Goal: Navigation & Orientation: Find specific page/section

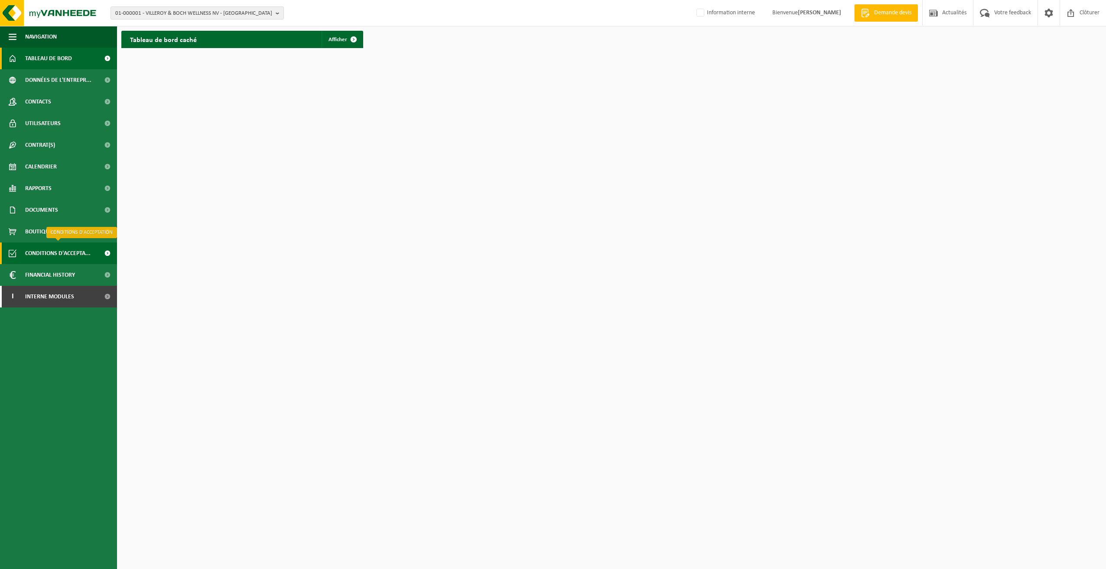
click at [46, 254] on span "Conditions d'accepta..." at bounding box center [57, 254] width 65 height 22
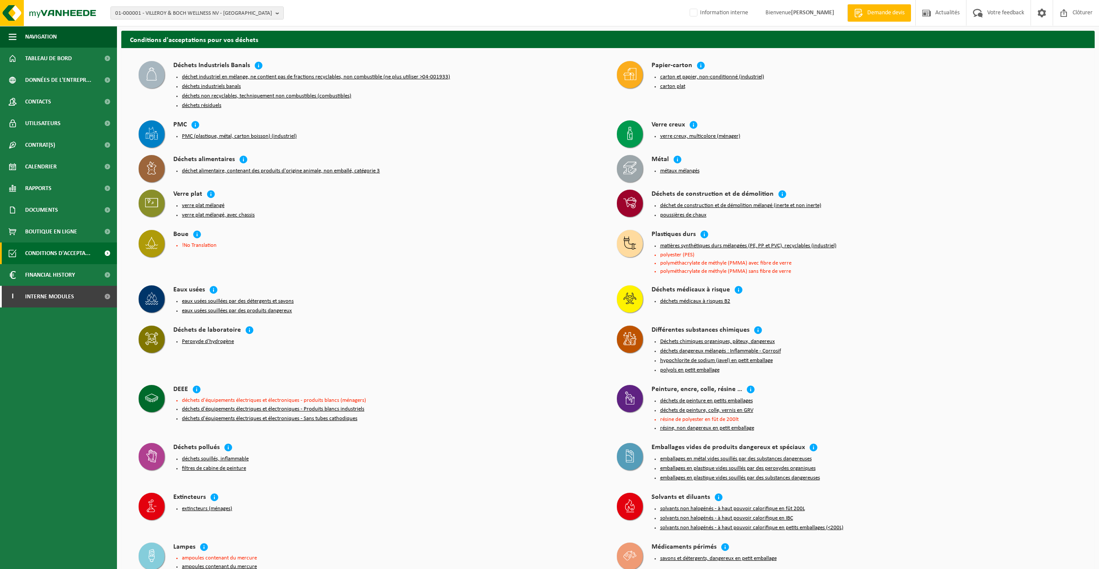
click at [82, 430] on ul "Navigation Demande devis Actualités Votre feedback Clôturer Tableau de bord Don…" at bounding box center [58, 297] width 117 height 543
click at [278, 134] on button "PMC (plastique, métal, carton boisson) (industriel)" at bounding box center [239, 136] width 115 height 7
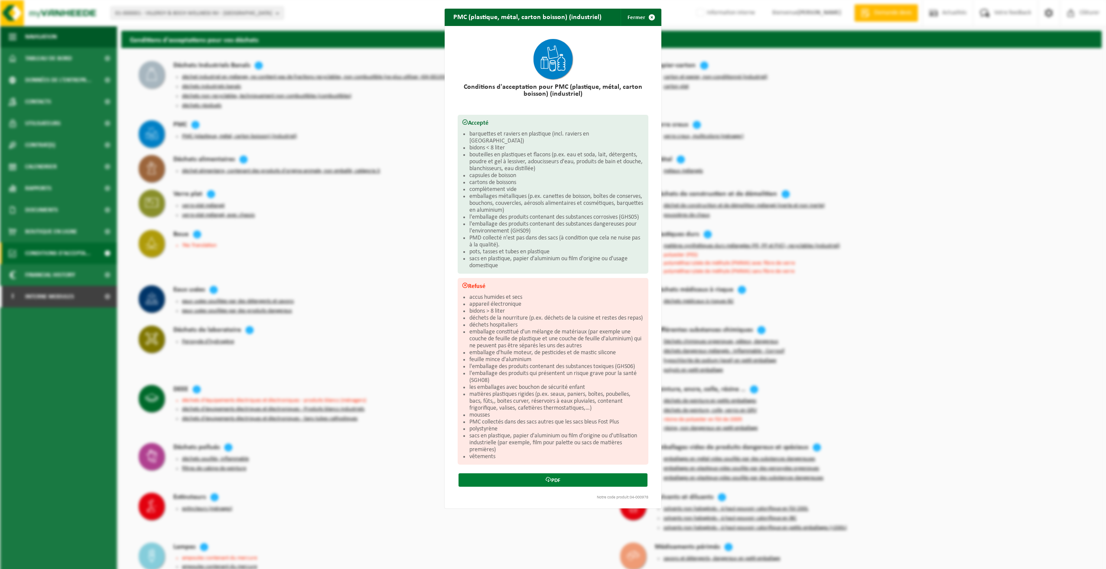
click at [572, 480] on link "PDF" at bounding box center [553, 480] width 189 height 13
click at [649, 20] on span "button" at bounding box center [651, 17] width 17 height 17
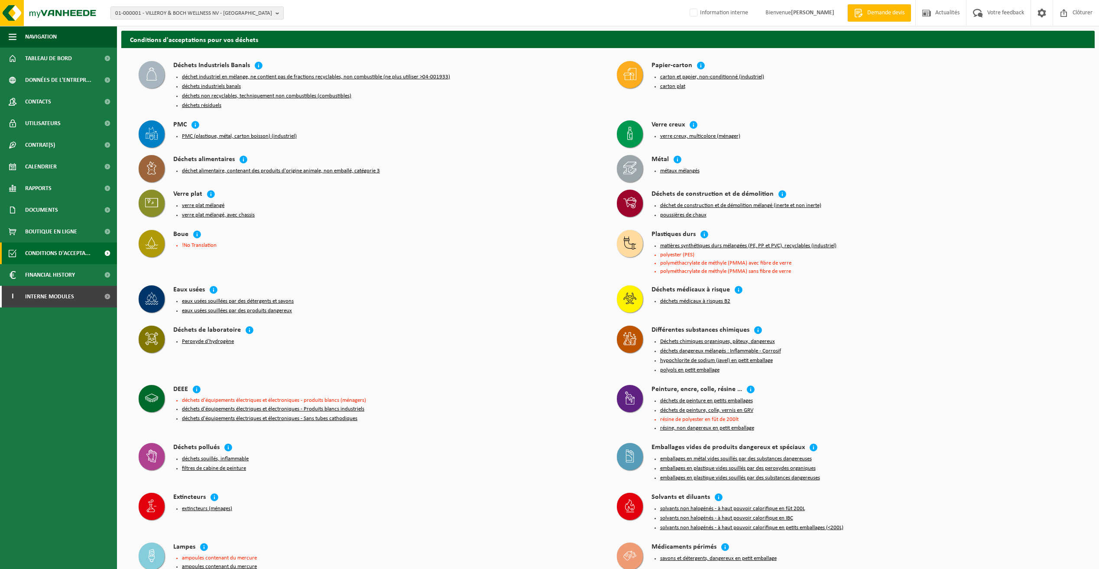
click at [211, 168] on button "déchet alimentaire, contenant des produits d'origine animale, non emballé, caté…" at bounding box center [281, 171] width 198 height 7
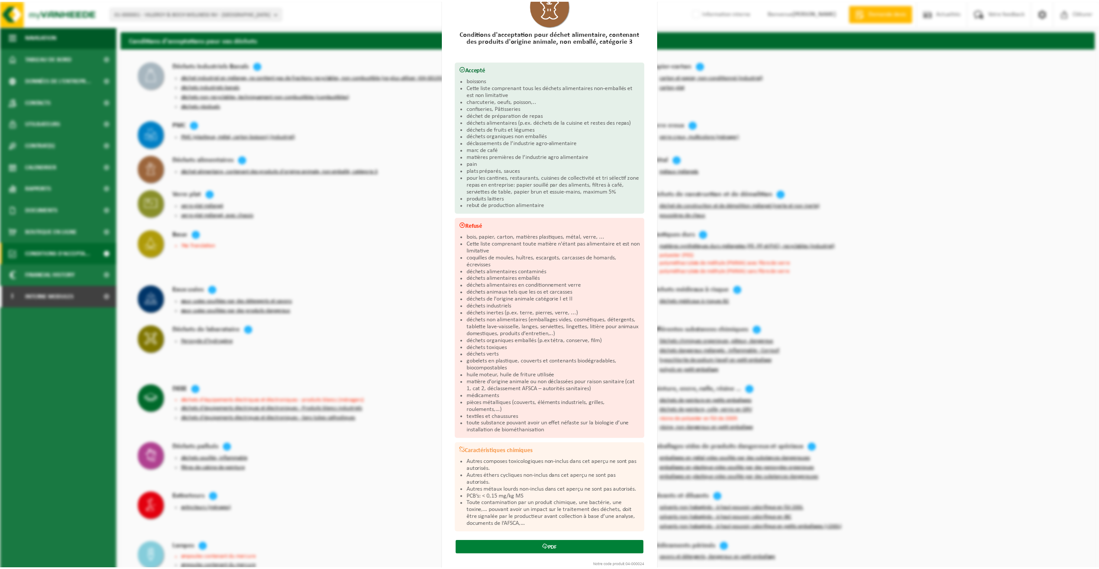
scroll to position [75, 0]
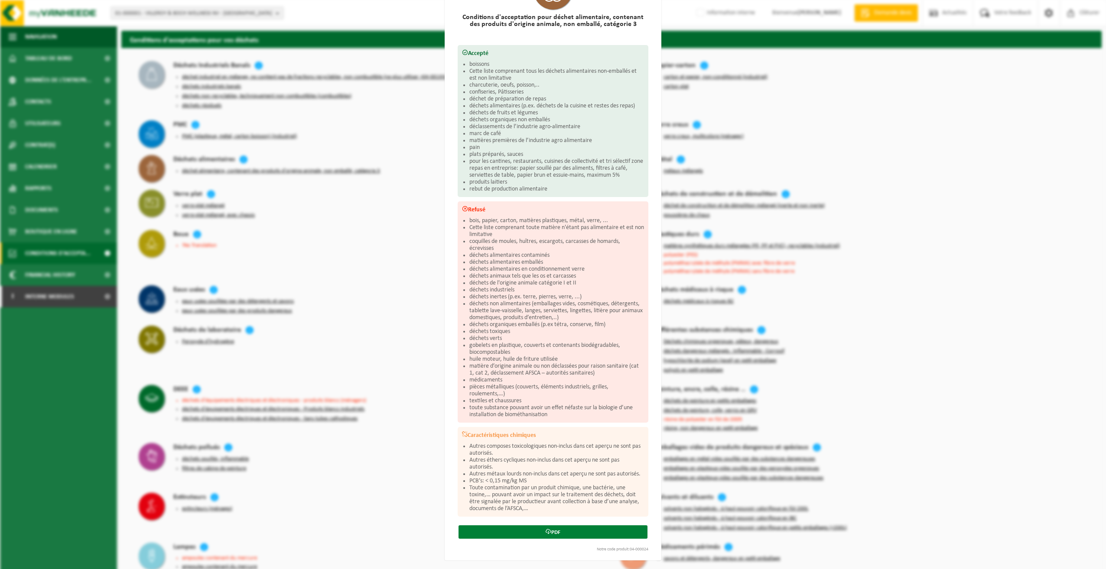
click at [540, 528] on link "PDF" at bounding box center [553, 532] width 189 height 13
click at [371, 247] on div "Déchet alimentaire, contenant des produits d'origine animale, non emballé, caté…" at bounding box center [553, 284] width 1106 height 569
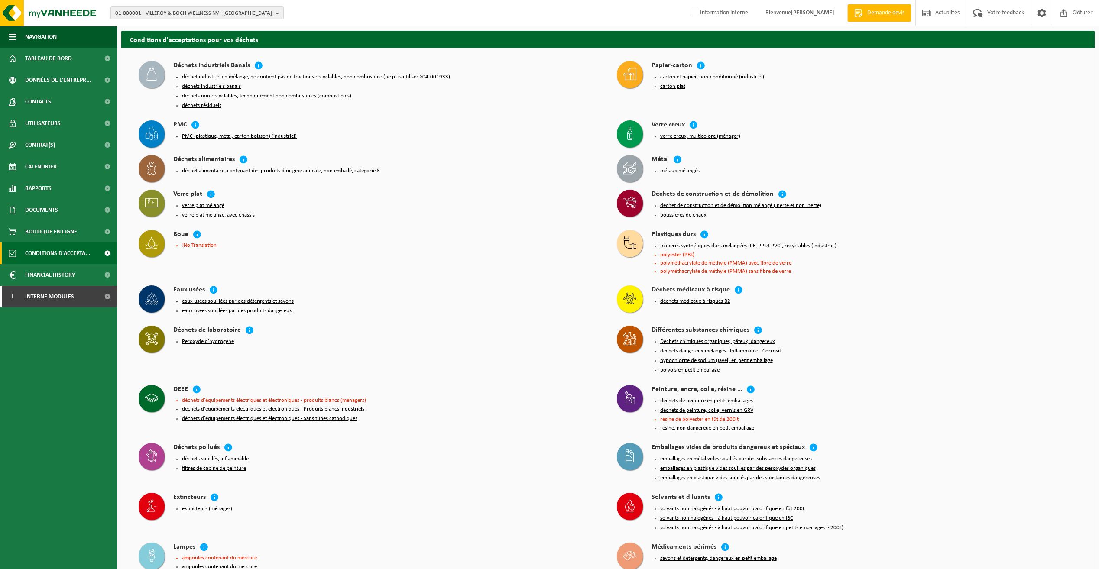
click at [721, 78] on button "carton et papier, non-conditionné (industriel)" at bounding box center [712, 77] width 104 height 7
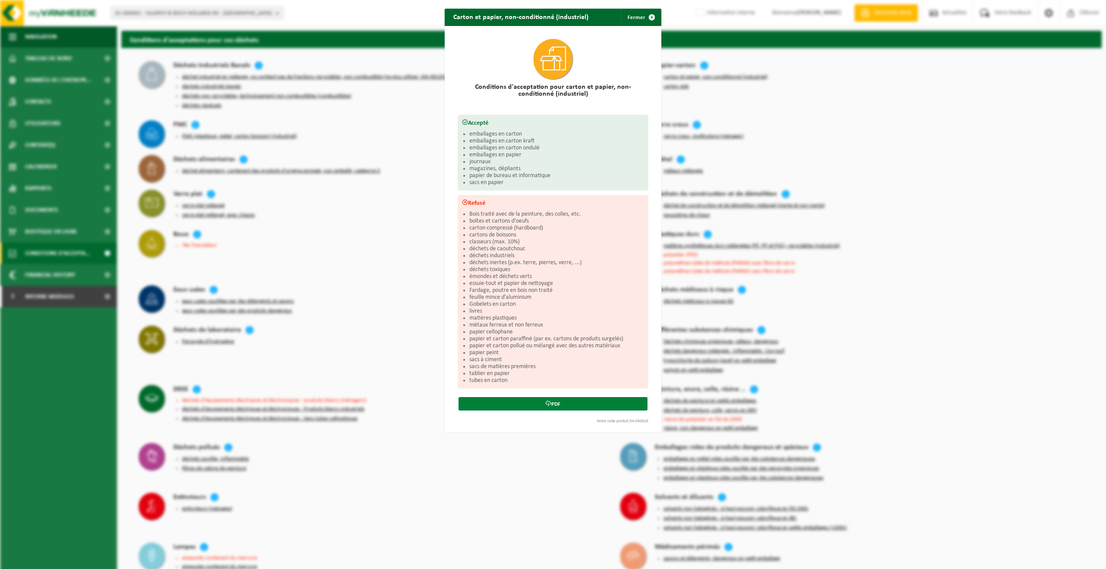
click at [528, 403] on link "PDF" at bounding box center [553, 403] width 189 height 13
click at [470, 471] on div "Carton et papier, non-conditionné (industriel) Fermer Conditions d'acceptation …" at bounding box center [553, 284] width 1106 height 569
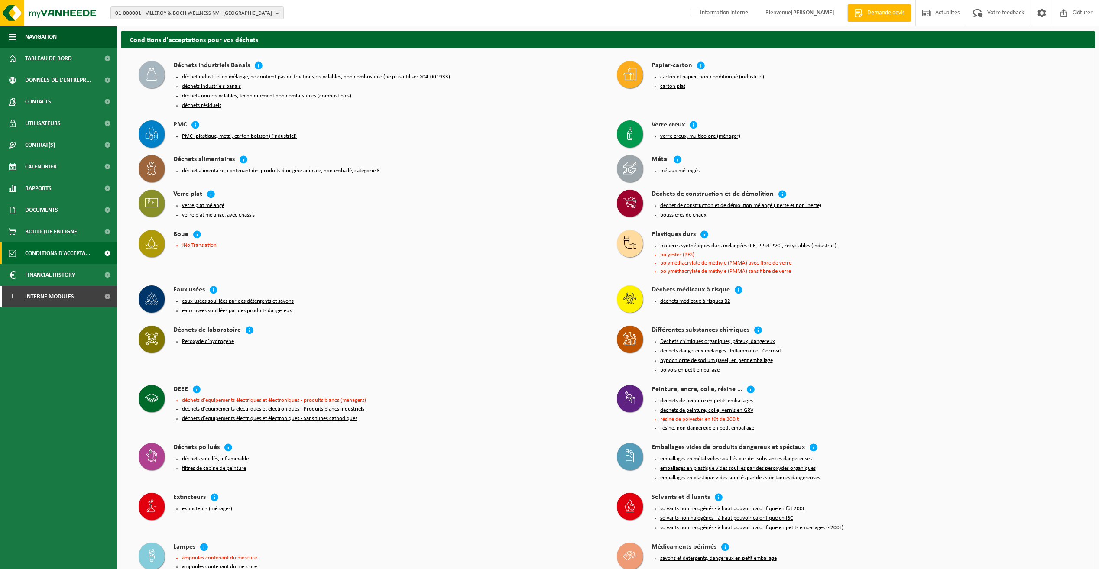
click at [210, 88] on button "déchets industriels banals" at bounding box center [211, 86] width 59 height 7
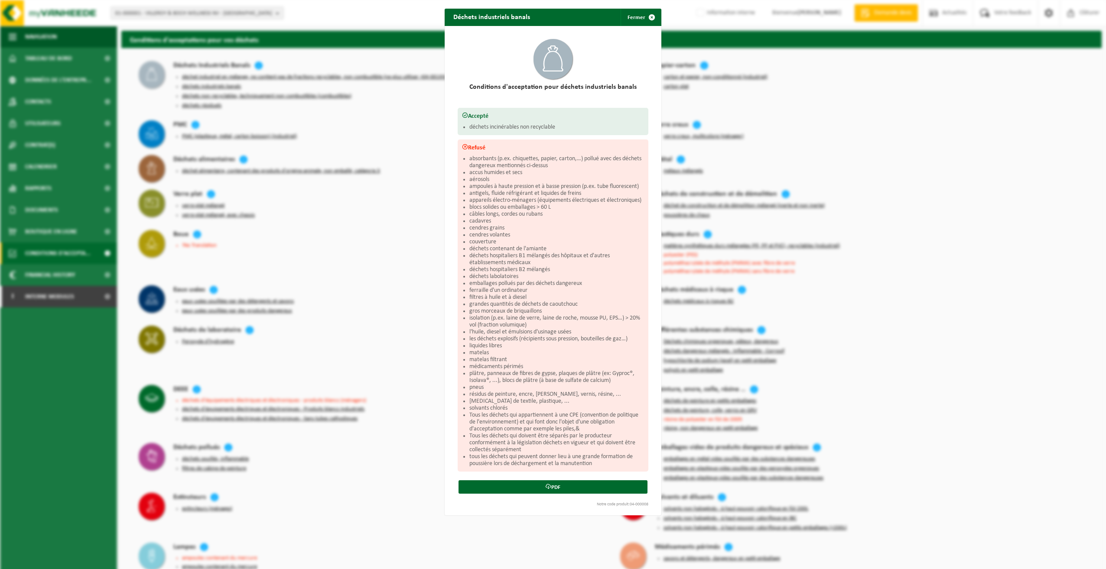
click at [504, 521] on div "Déchets industriels banals Fermer Conditions d'acceptation pour déchets industr…" at bounding box center [553, 284] width 1106 height 569
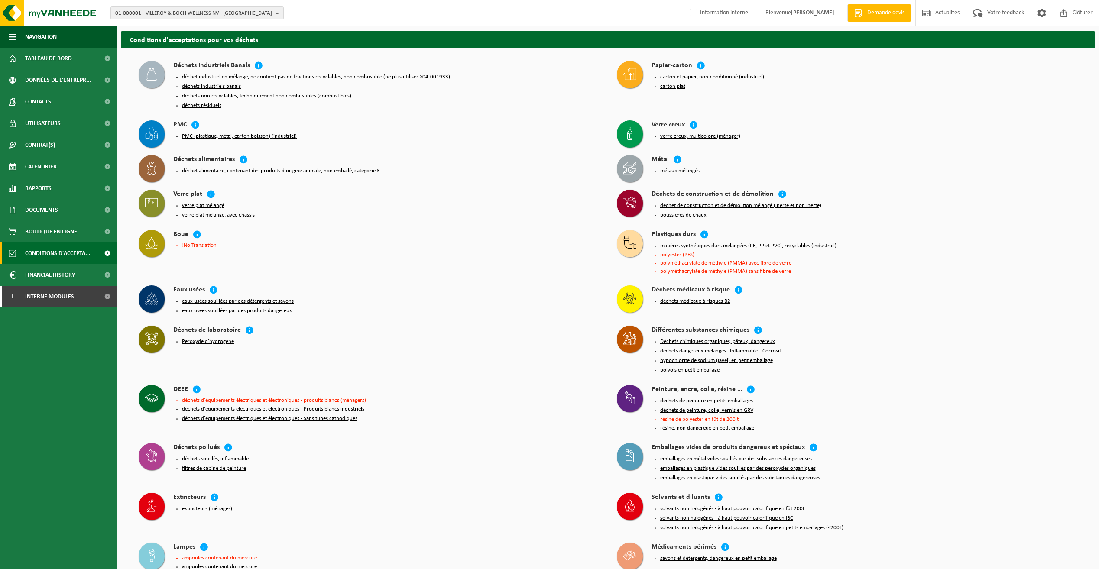
click at [218, 105] on button "déchets résiduels" at bounding box center [201, 105] width 39 height 7
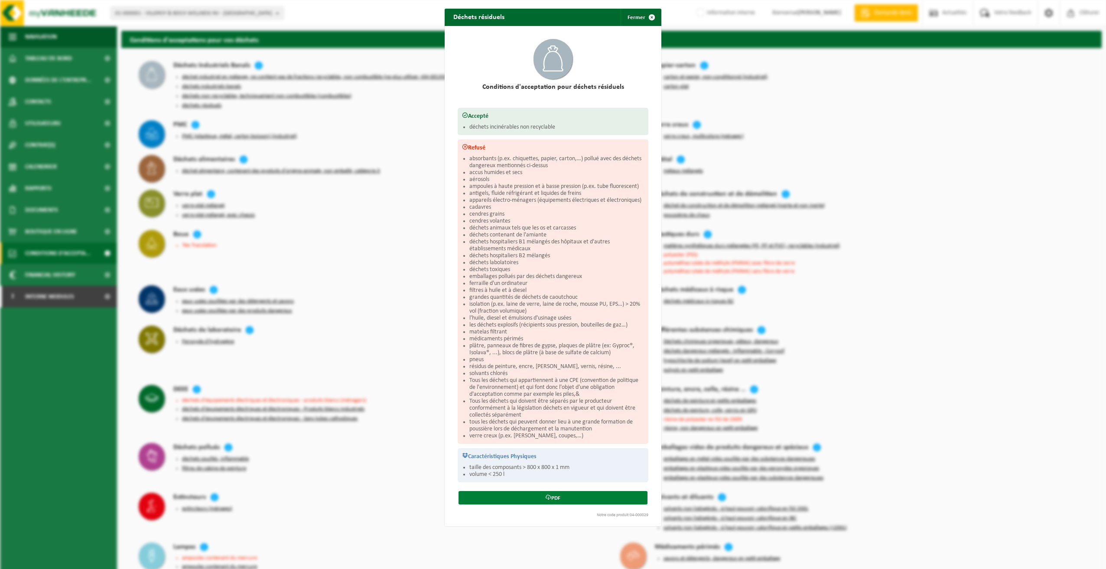
click at [560, 495] on link "PDF" at bounding box center [553, 497] width 189 height 13
click at [390, 280] on div "Déchets résiduels Fermer Conditions d'acceptation pour déchets résiduels Accept…" at bounding box center [553, 284] width 1106 height 569
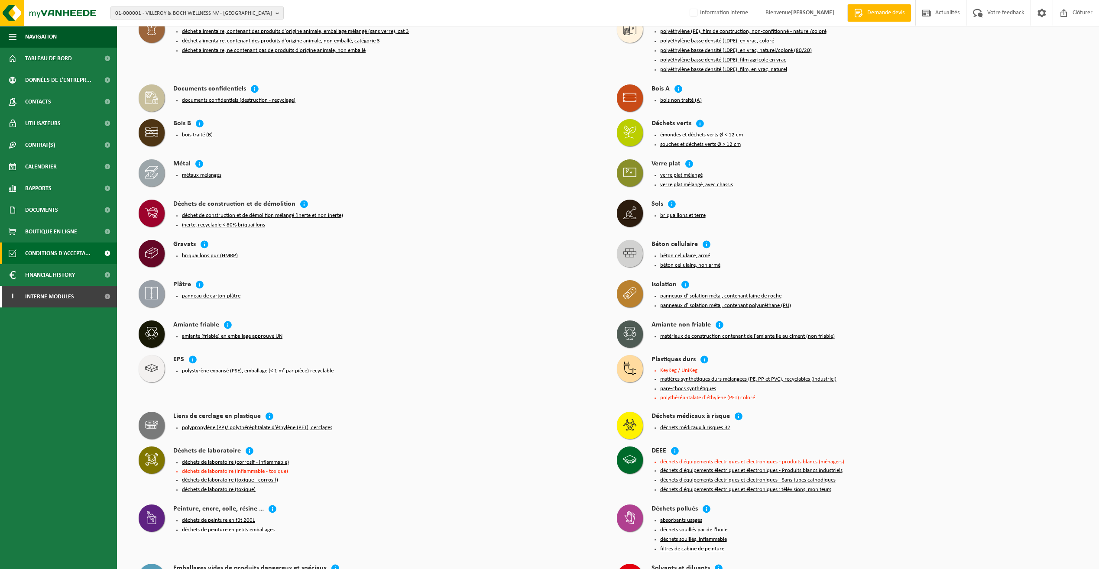
scroll to position [835, 0]
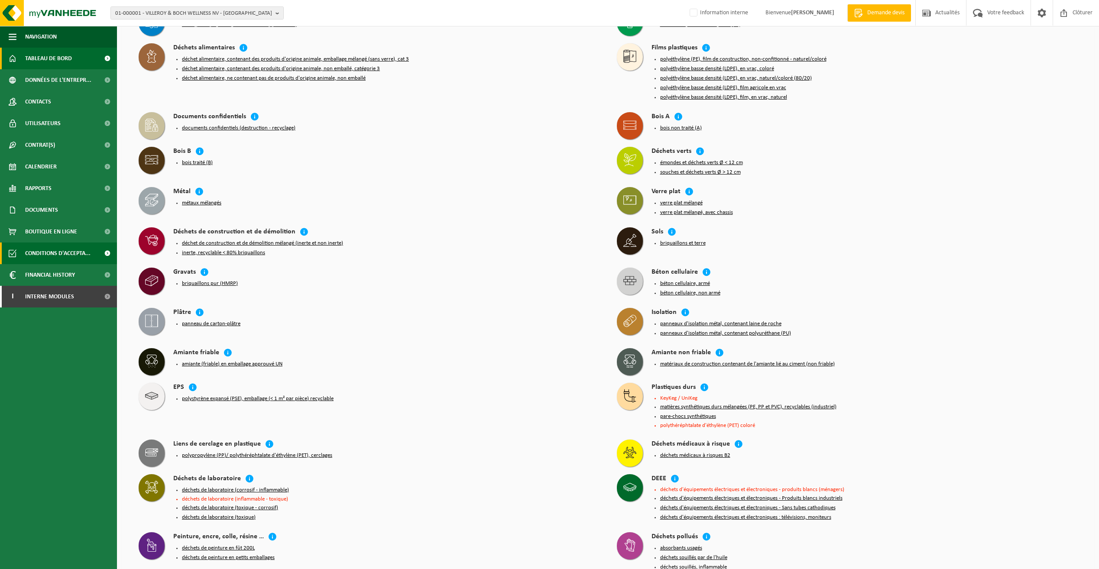
click at [65, 59] on span "Tableau de bord" at bounding box center [48, 59] width 47 height 22
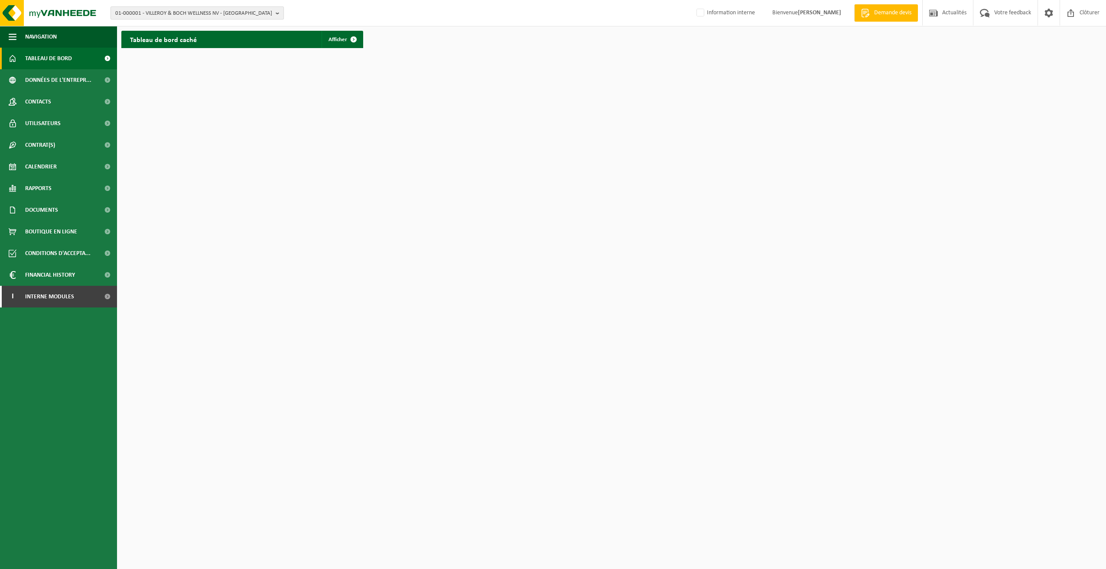
click at [232, 12] on span "01-000001 - VILLEROY & BOCH WELLNESS NV - [GEOGRAPHIC_DATA]" at bounding box center [193, 13] width 157 height 13
click at [59, 82] on span "Données de l'entrepr..." at bounding box center [58, 80] width 66 height 22
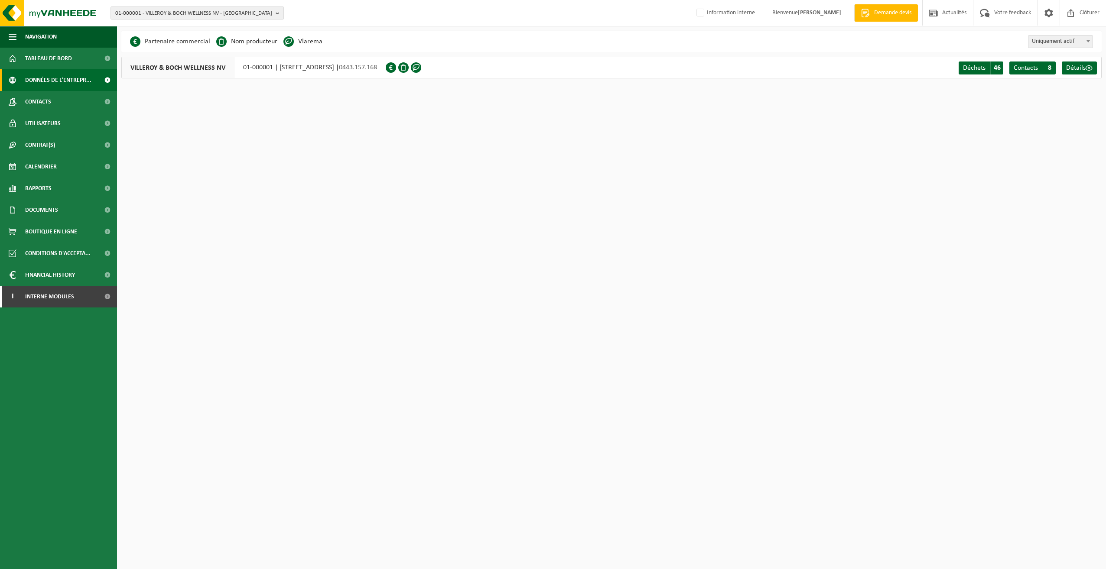
click at [164, 15] on span "01-000001 - VILLEROY & BOCH WELLNESS NV - [GEOGRAPHIC_DATA]" at bounding box center [193, 13] width 157 height 13
paste input "10-911124"
type input "10-911124"
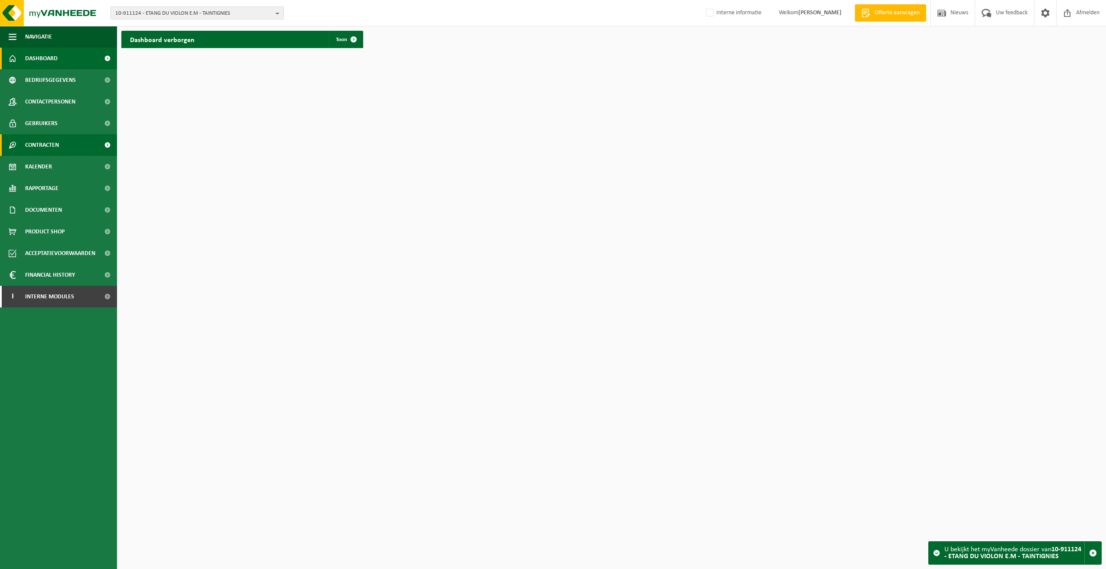
click at [51, 144] on span "Contracten" at bounding box center [42, 145] width 34 height 22
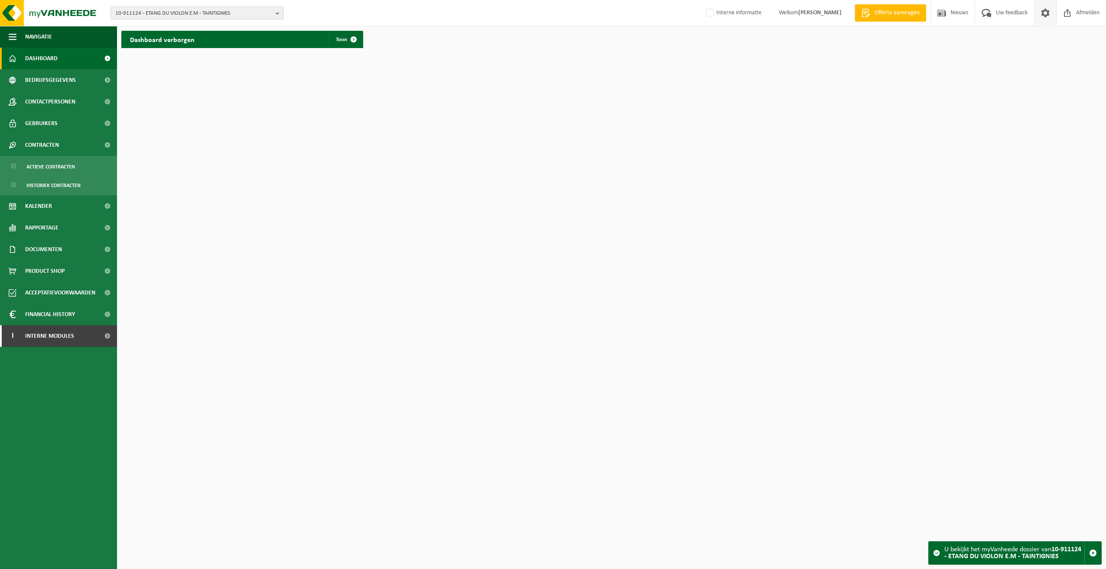
click at [1049, 16] on span at bounding box center [1045, 13] width 13 height 26
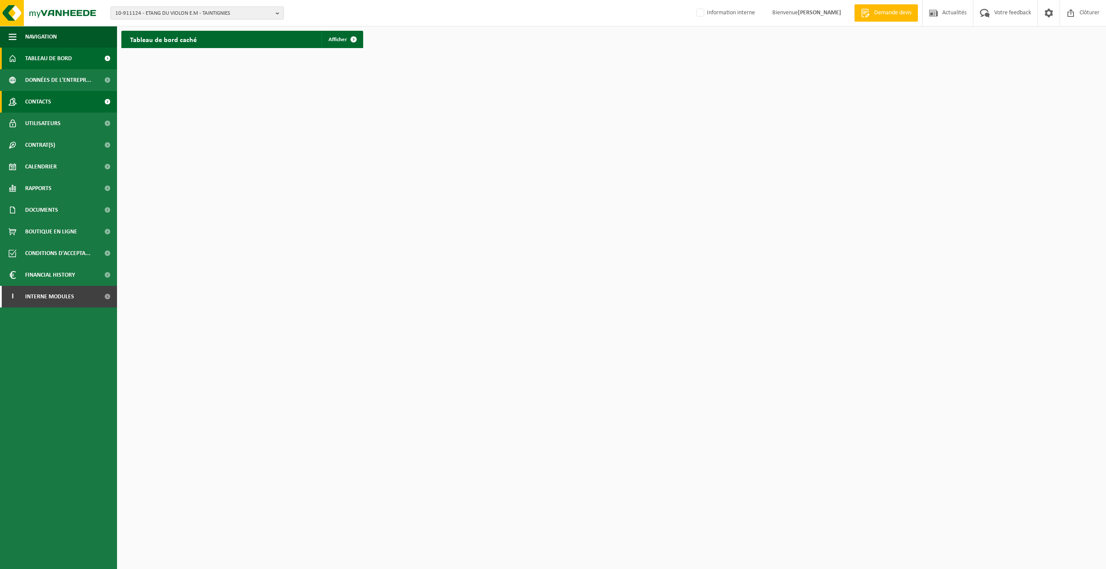
click at [52, 104] on link "Contacts" at bounding box center [58, 102] width 117 height 22
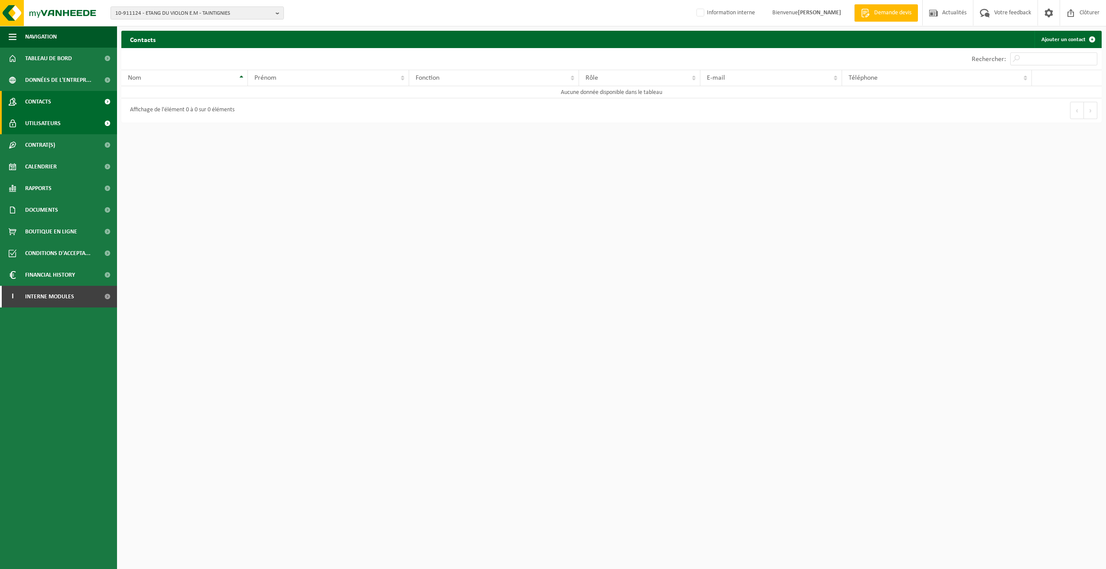
click at [49, 123] on span "Utilisateurs" at bounding box center [43, 124] width 36 height 22
click at [48, 81] on span "Données de l'entrepr..." at bounding box center [58, 80] width 66 height 22
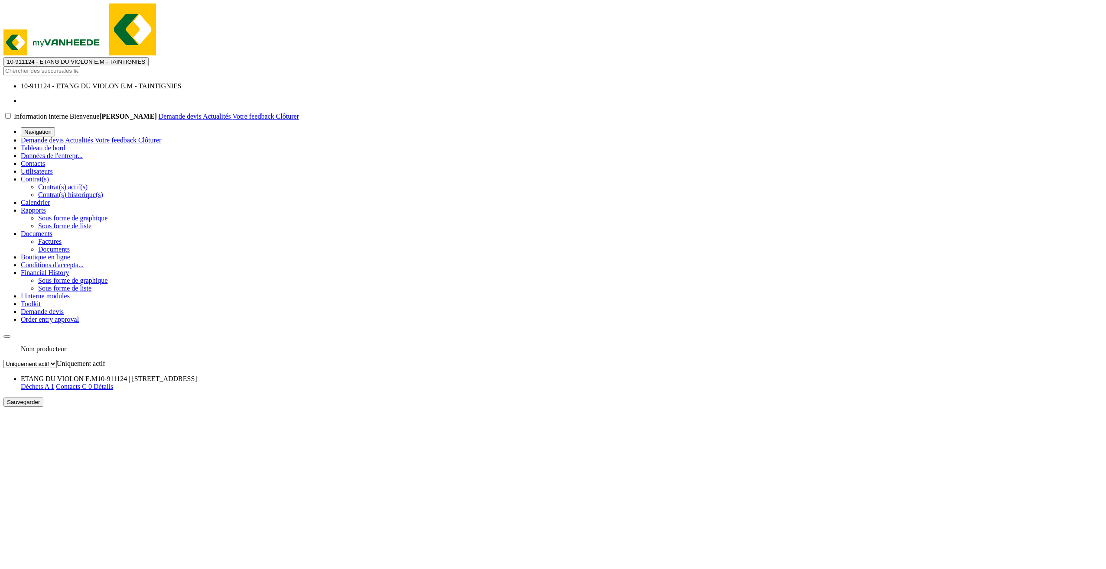
click at [113, 383] on span "Détails" at bounding box center [104, 386] width 20 height 7
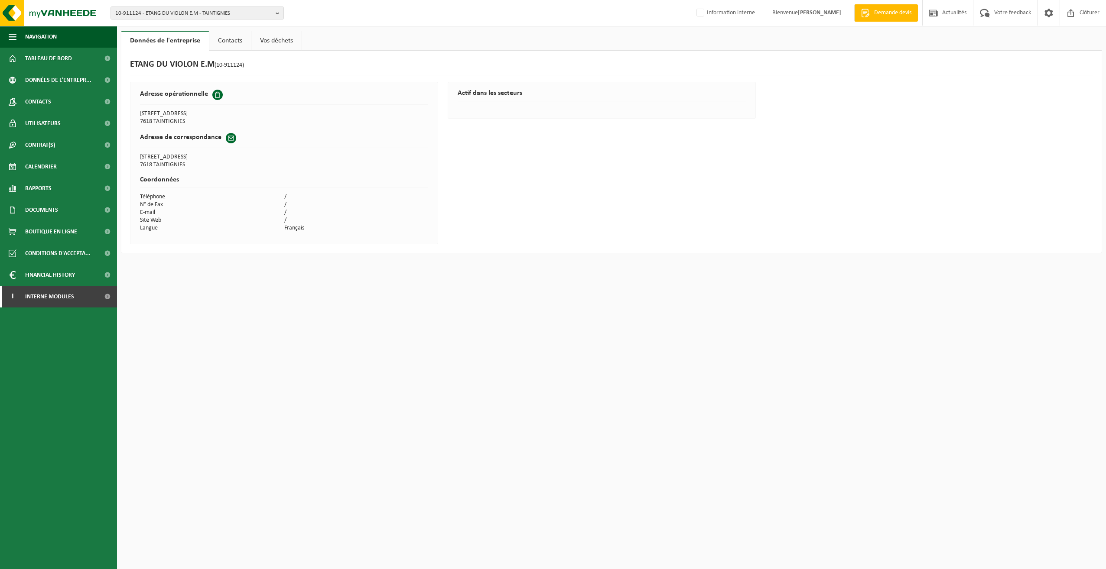
click at [228, 40] on link "Contacts" at bounding box center [230, 41] width 42 height 20
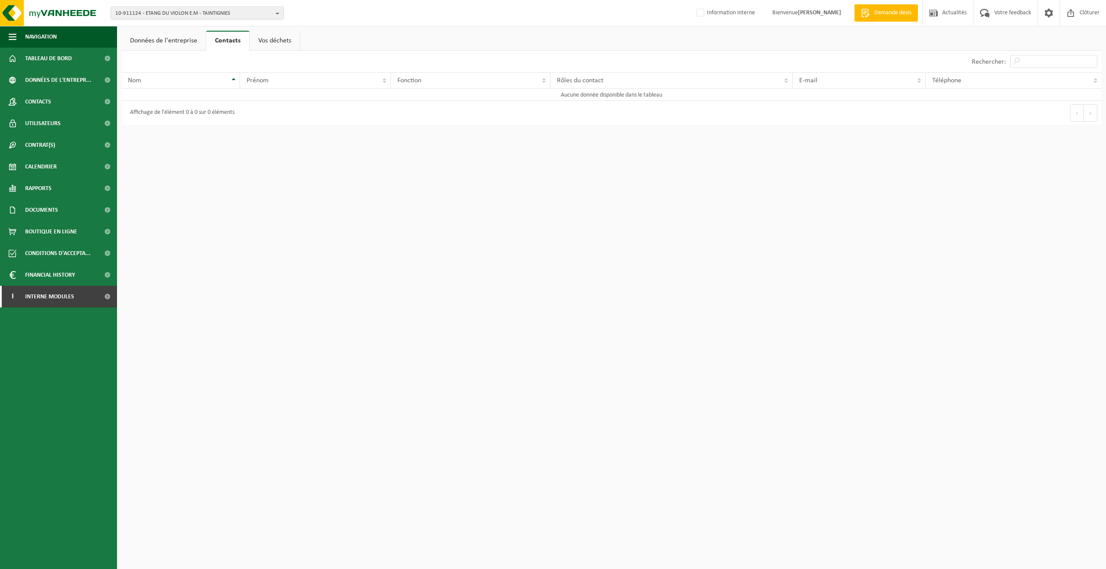
click at [276, 42] on link "Vos déchets" at bounding box center [275, 41] width 50 height 20
click at [46, 274] on span "Financial History" at bounding box center [50, 275] width 50 height 22
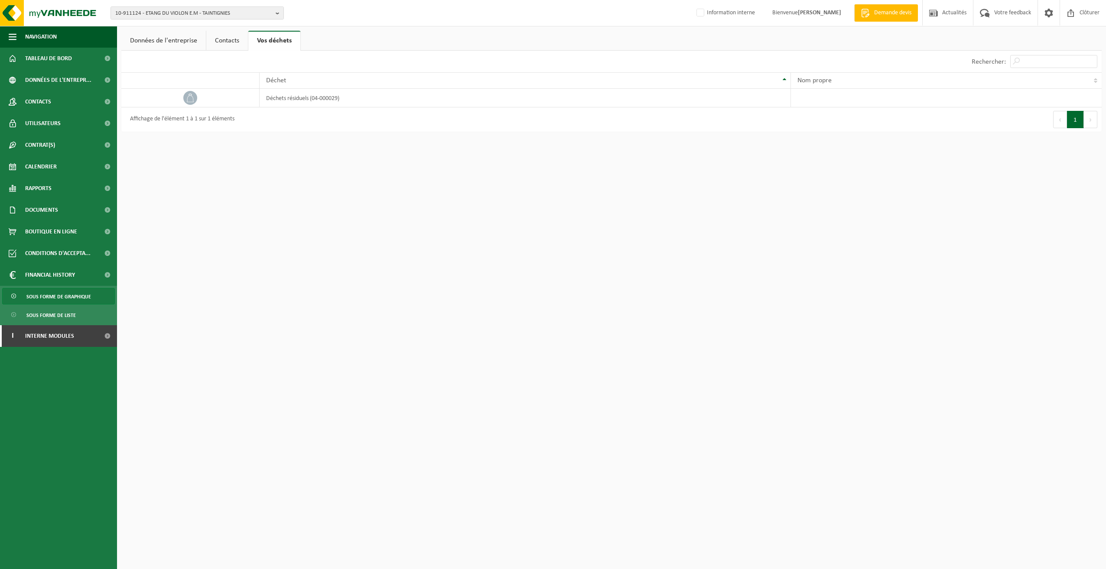
click at [65, 293] on span "Sous forme de graphique" at bounding box center [58, 297] width 65 height 16
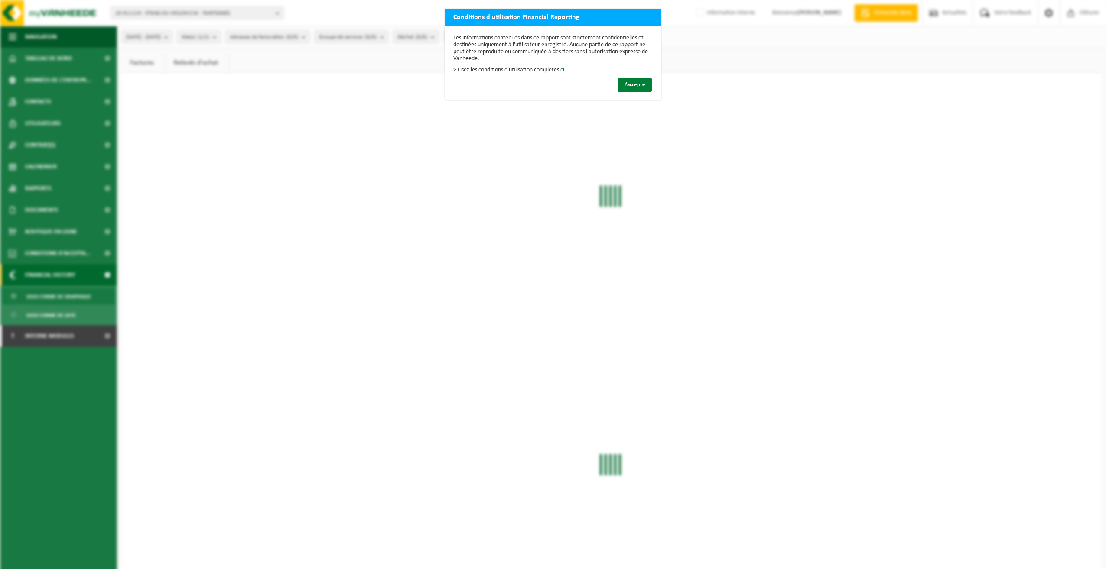
click at [637, 87] on span "J'accepte" at bounding box center [634, 85] width 21 height 6
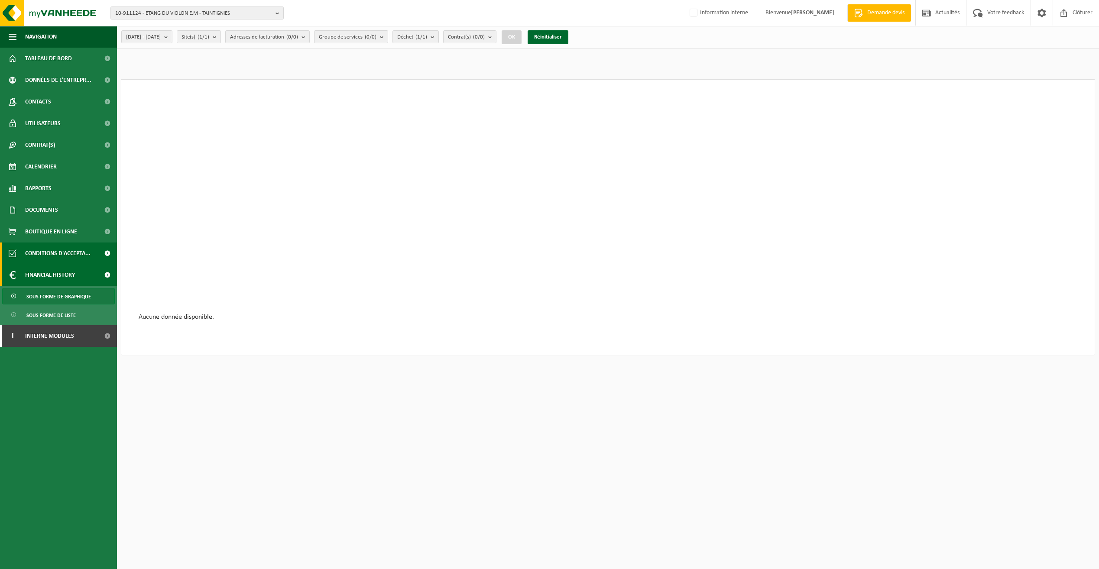
click at [49, 251] on span "Conditions d'accepta..." at bounding box center [57, 254] width 65 height 22
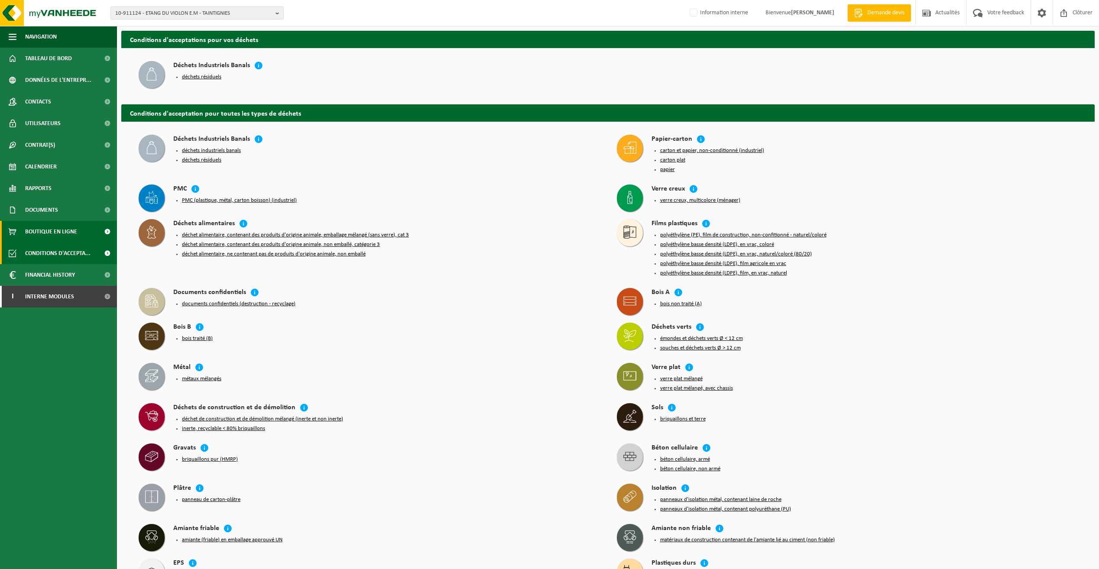
click at [49, 229] on span "Boutique en ligne" at bounding box center [51, 232] width 52 height 22
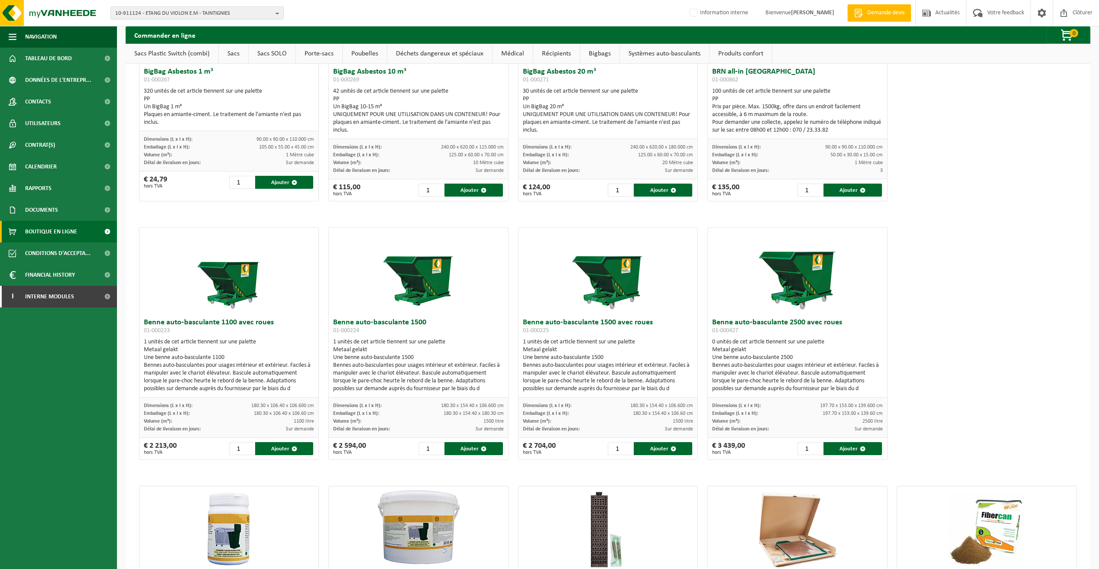
scroll to position [5902, 0]
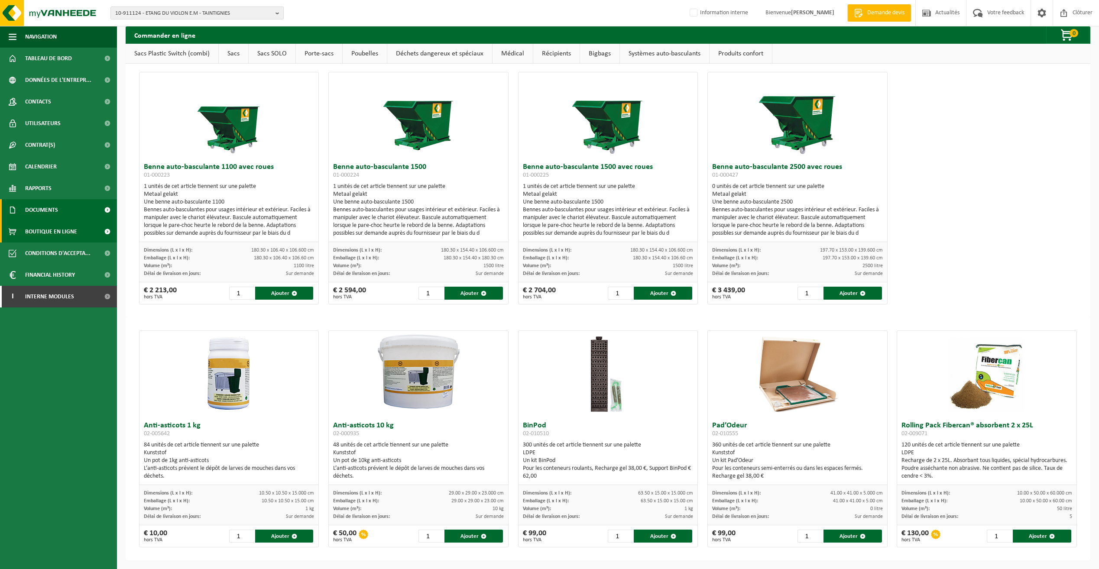
click at [52, 208] on span "Documents" at bounding box center [41, 210] width 33 height 22
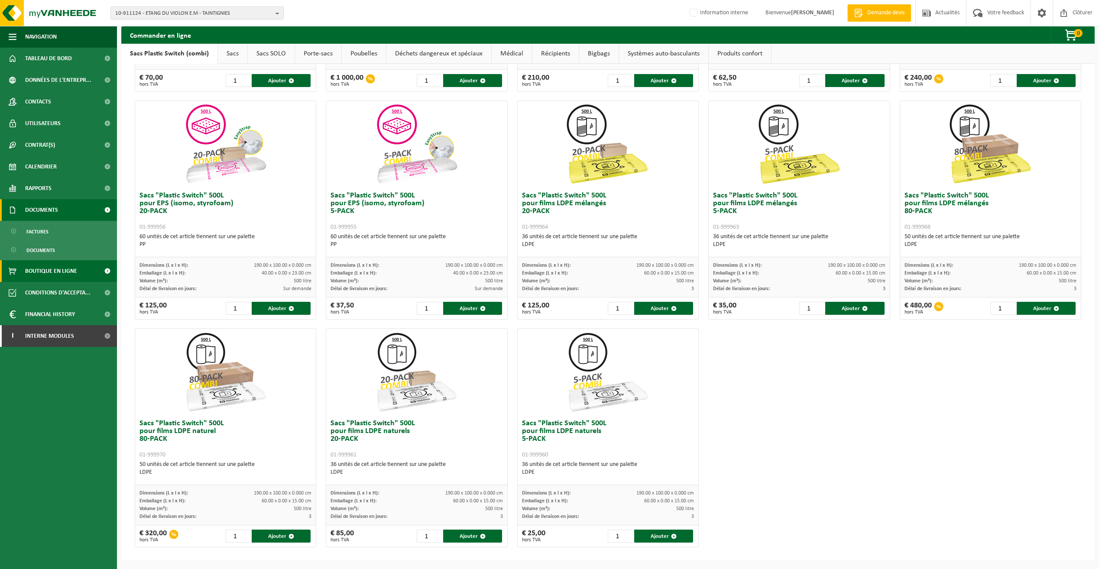
scroll to position [208, 0]
click at [38, 228] on span "Factures" at bounding box center [37, 232] width 22 height 16
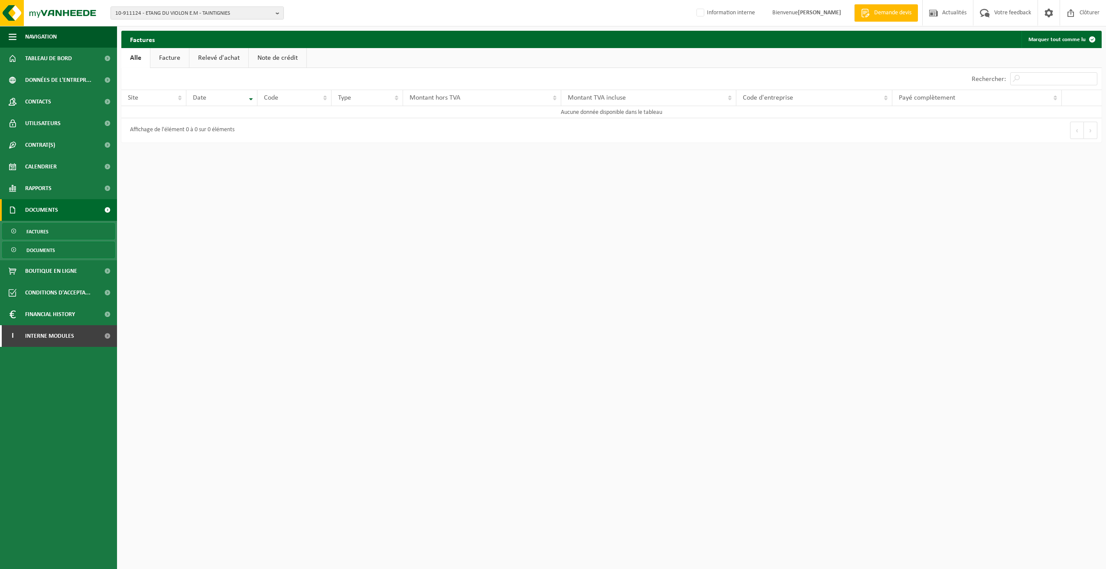
click at [39, 249] on span "Documents" at bounding box center [40, 250] width 29 height 16
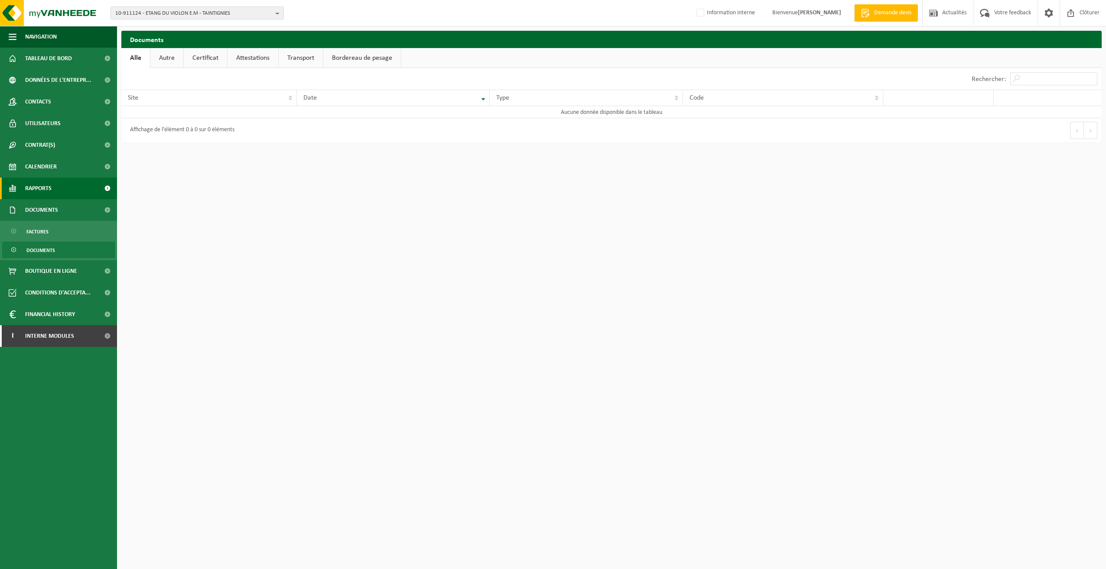
click at [44, 187] on span "Rapports" at bounding box center [38, 189] width 26 height 22
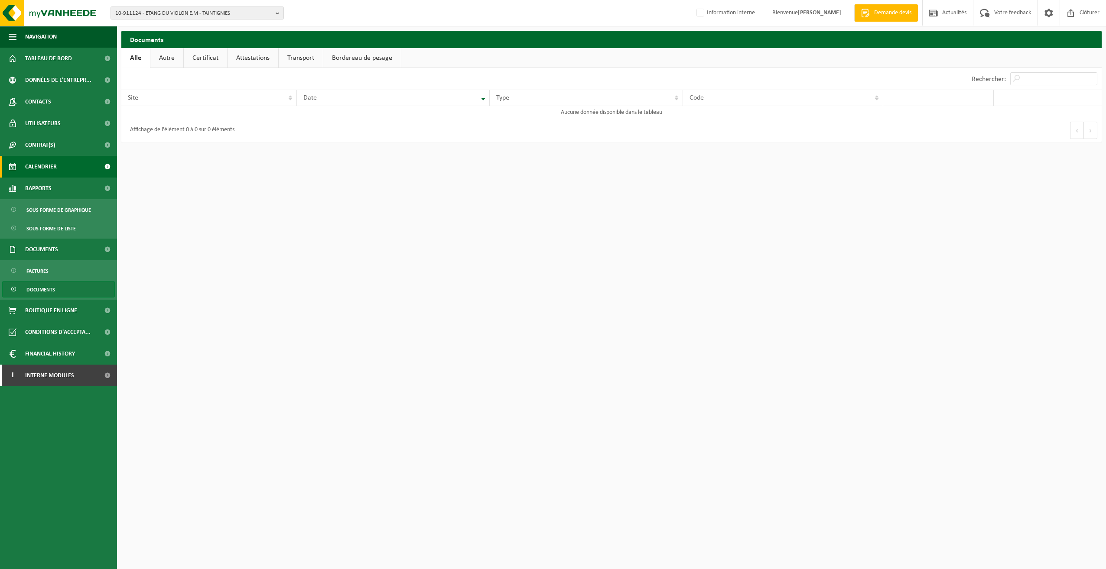
click at [50, 172] on span "Calendrier" at bounding box center [41, 167] width 32 height 22
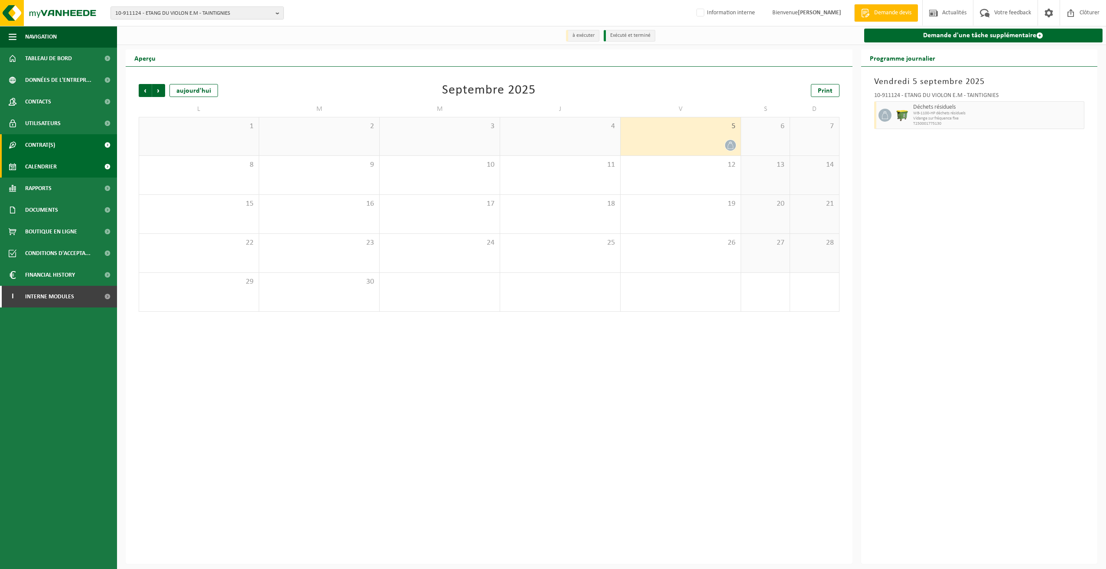
click at [42, 149] on span "Contrat(s)" at bounding box center [40, 145] width 30 height 22
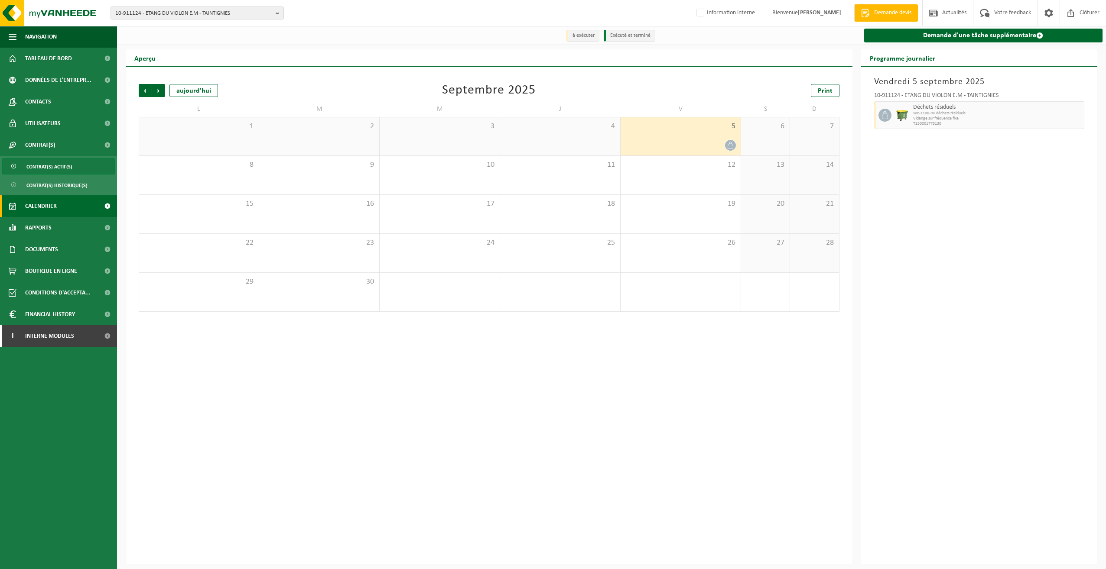
click at [49, 166] on span "Contrat(s) actif(s)" at bounding box center [49, 167] width 46 height 16
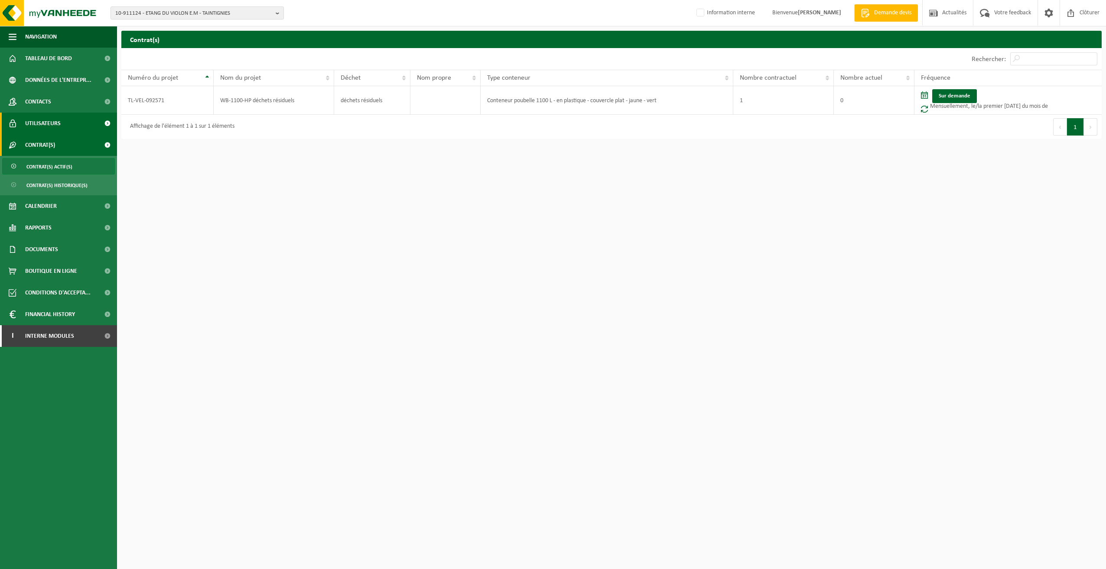
click at [59, 128] on span "Utilisateurs" at bounding box center [43, 124] width 36 height 22
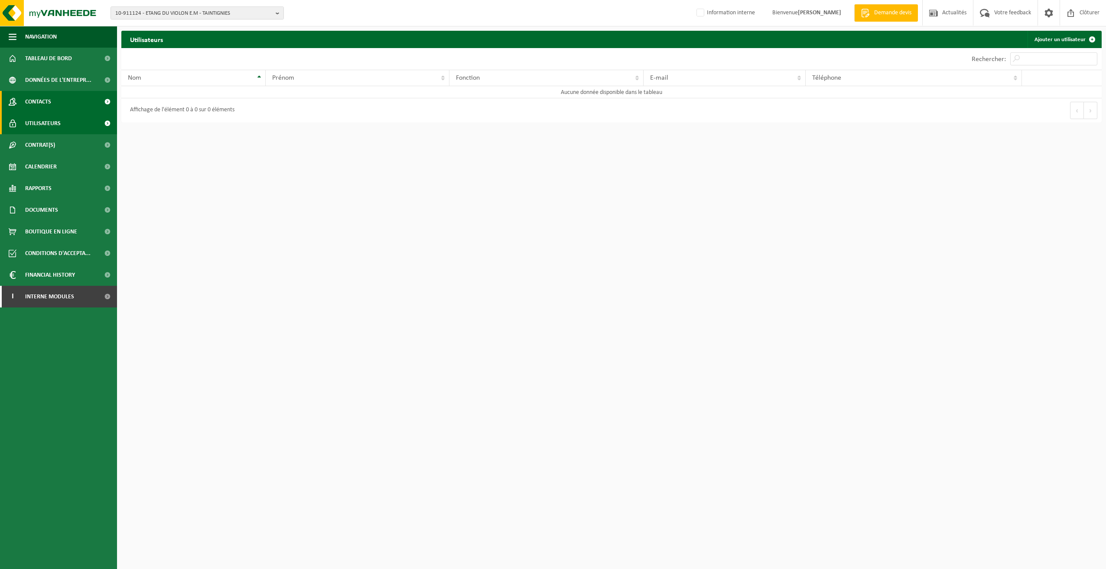
click at [50, 100] on span "Contacts" at bounding box center [38, 102] width 26 height 22
click at [58, 81] on span "Données de l'entrepr..." at bounding box center [58, 80] width 66 height 22
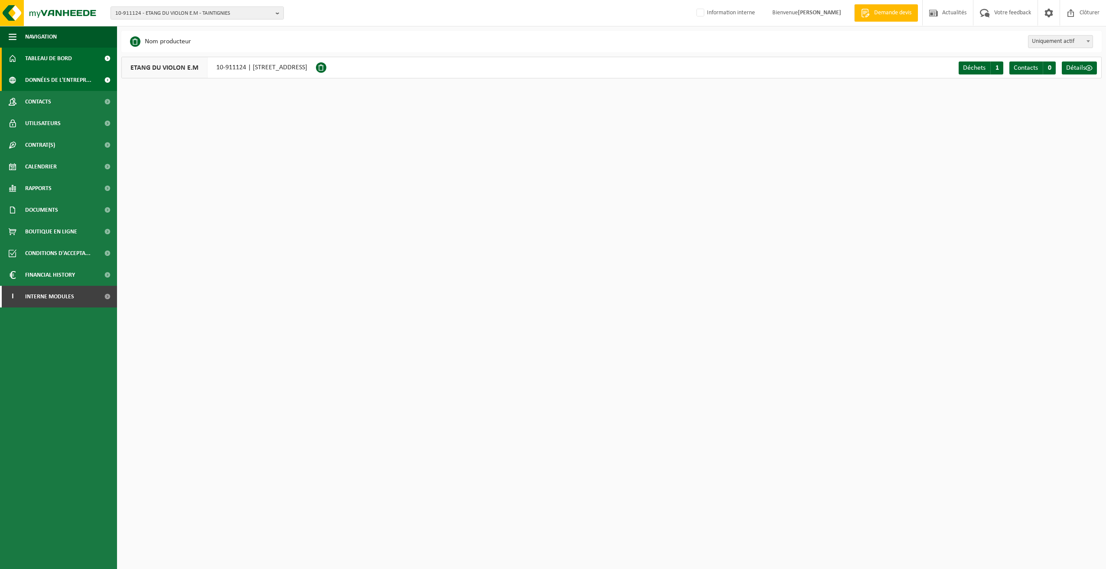
click at [61, 57] on span "Tableau de bord" at bounding box center [48, 59] width 47 height 22
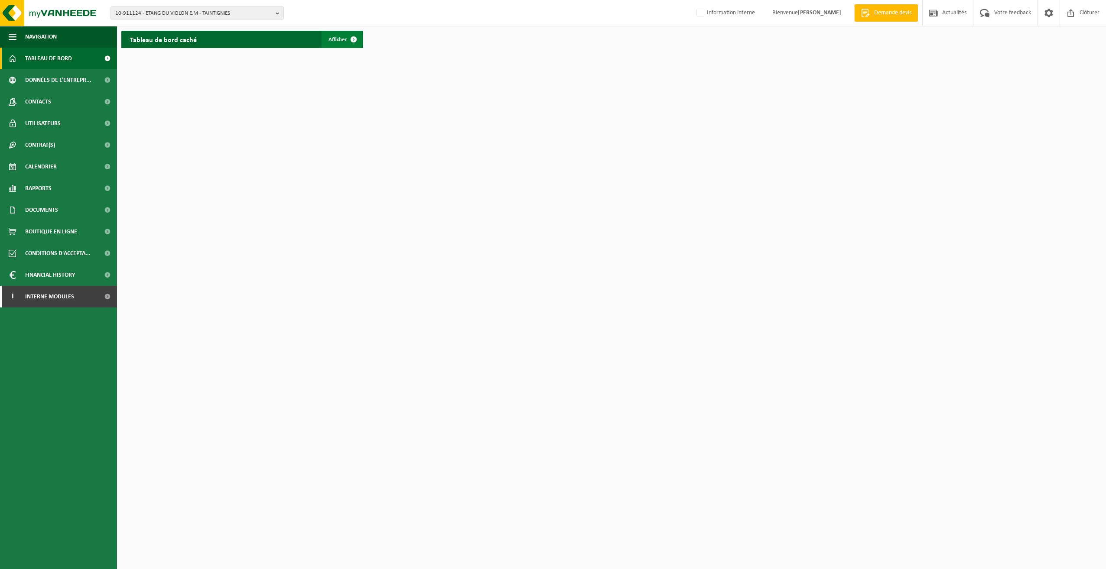
click at [340, 37] on span "Afficher" at bounding box center [337, 40] width 19 height 6
